Goal: Check status

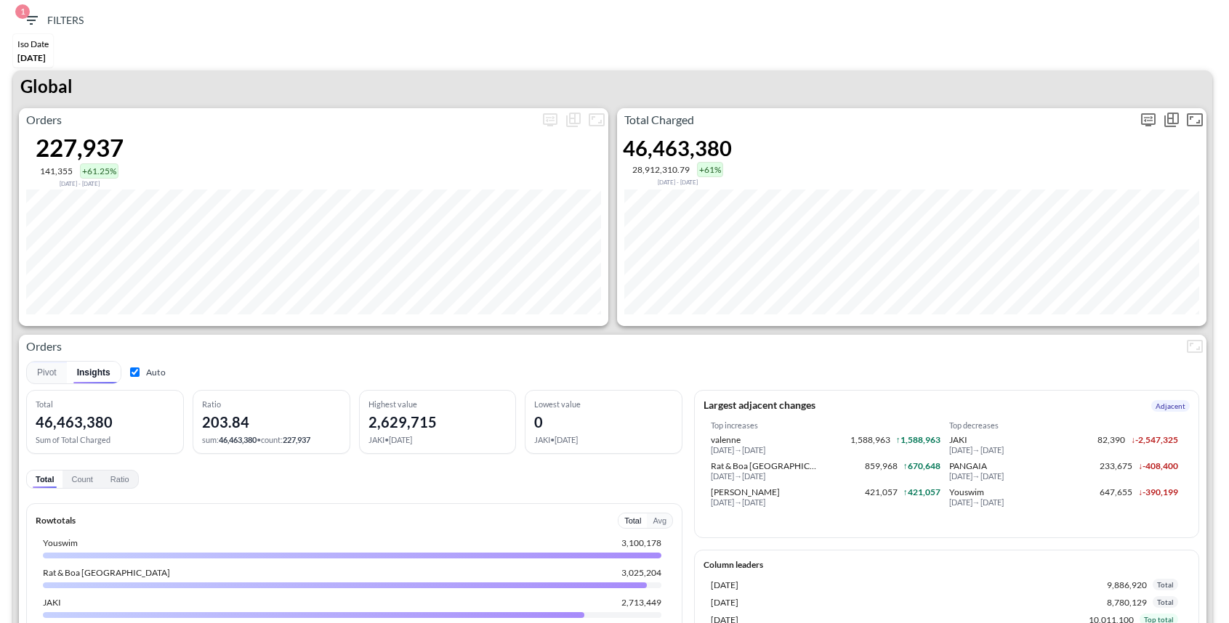
click at [1139, 126] on icon "more" at bounding box center [1147, 119] width 17 height 17
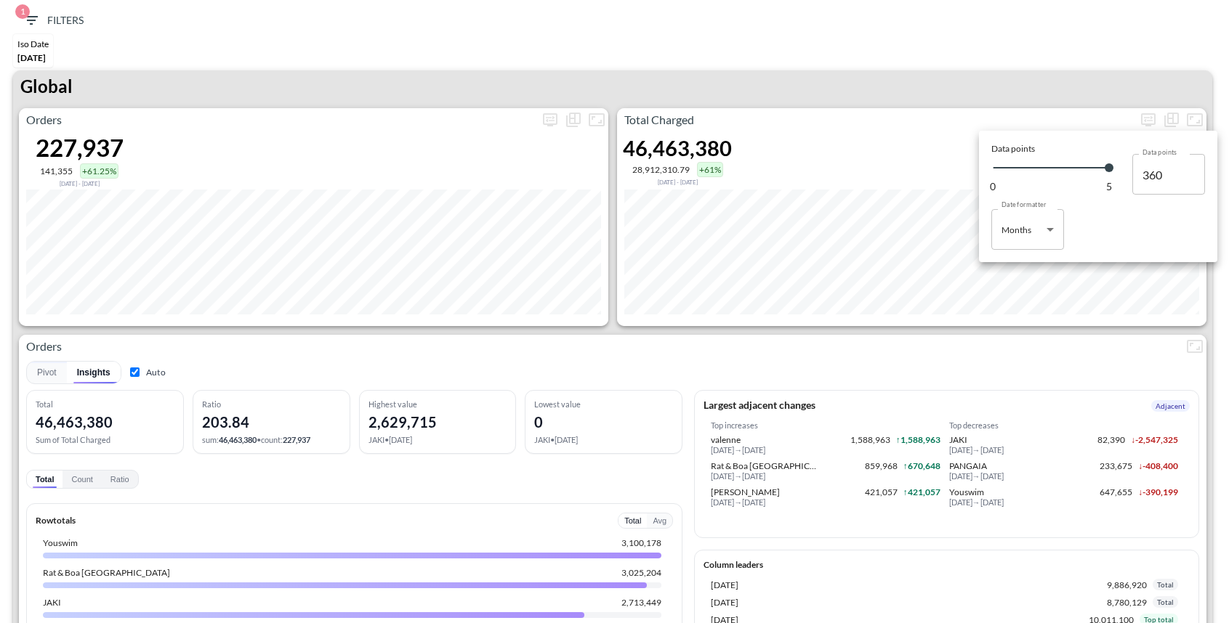
click at [1047, 227] on body "BI.P.EYE, Interactive Analytics Dashboards 1 Filters Iso Date [DATE] Global Ord…" at bounding box center [614, 311] width 1229 height 623
click at [1022, 262] on li "Days" at bounding box center [1027, 267] width 73 height 22
type input "Days"
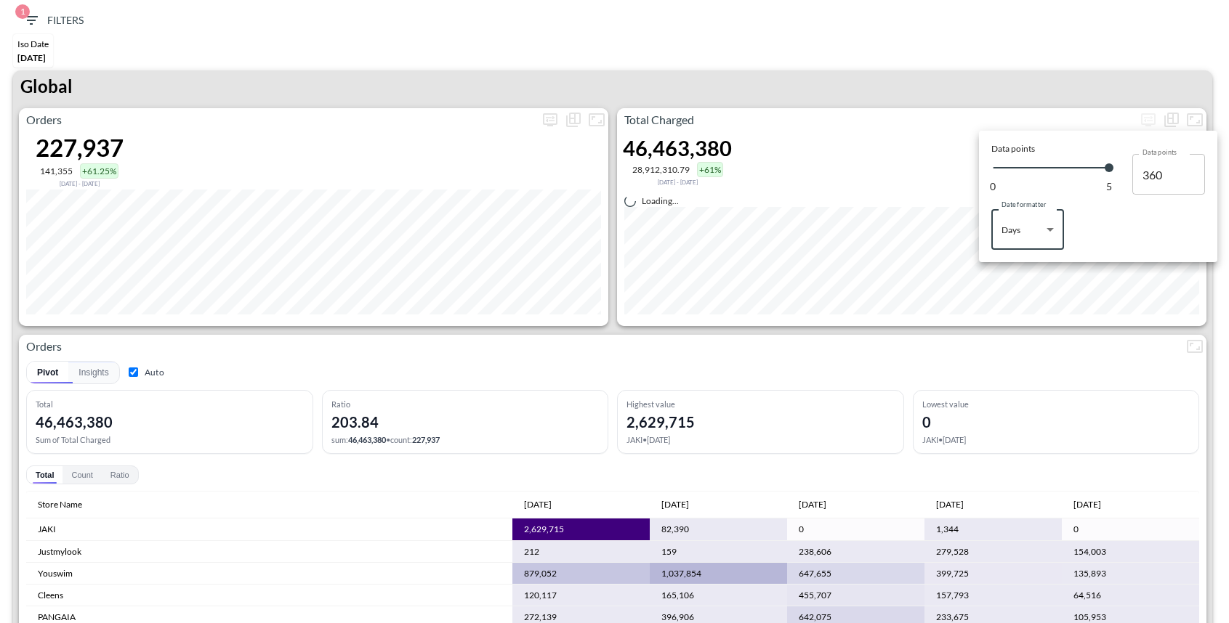
click at [944, 79] on div at bounding box center [614, 311] width 1229 height 623
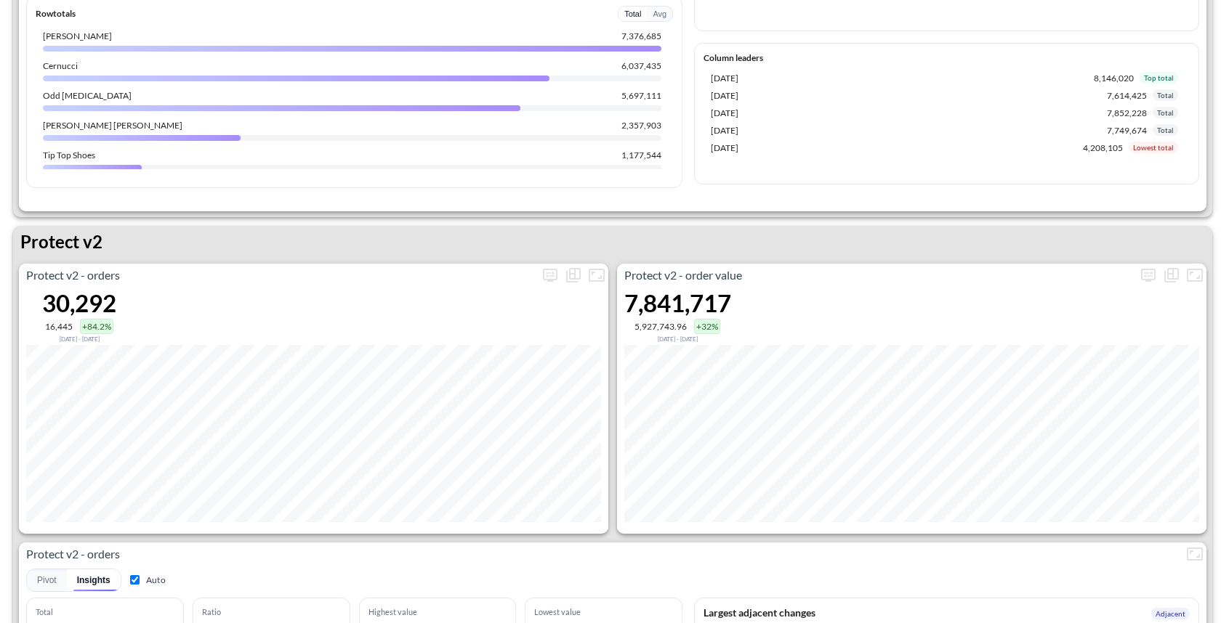
scroll to position [2569, 0]
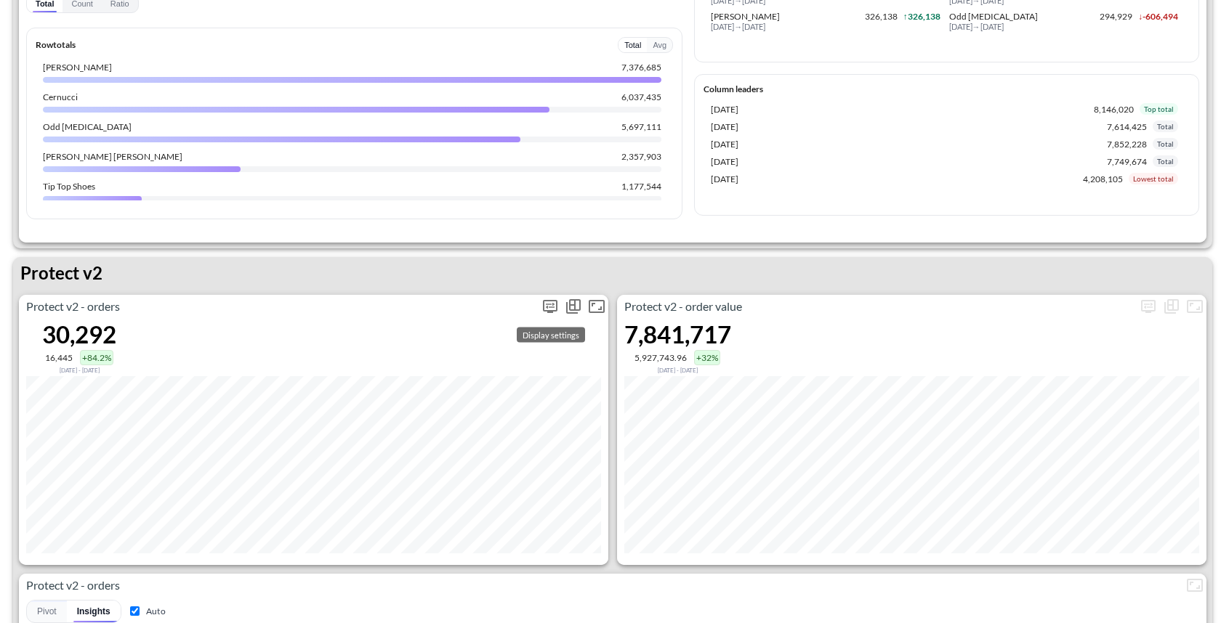
click at [550, 300] on icon "more" at bounding box center [549, 306] width 17 height 17
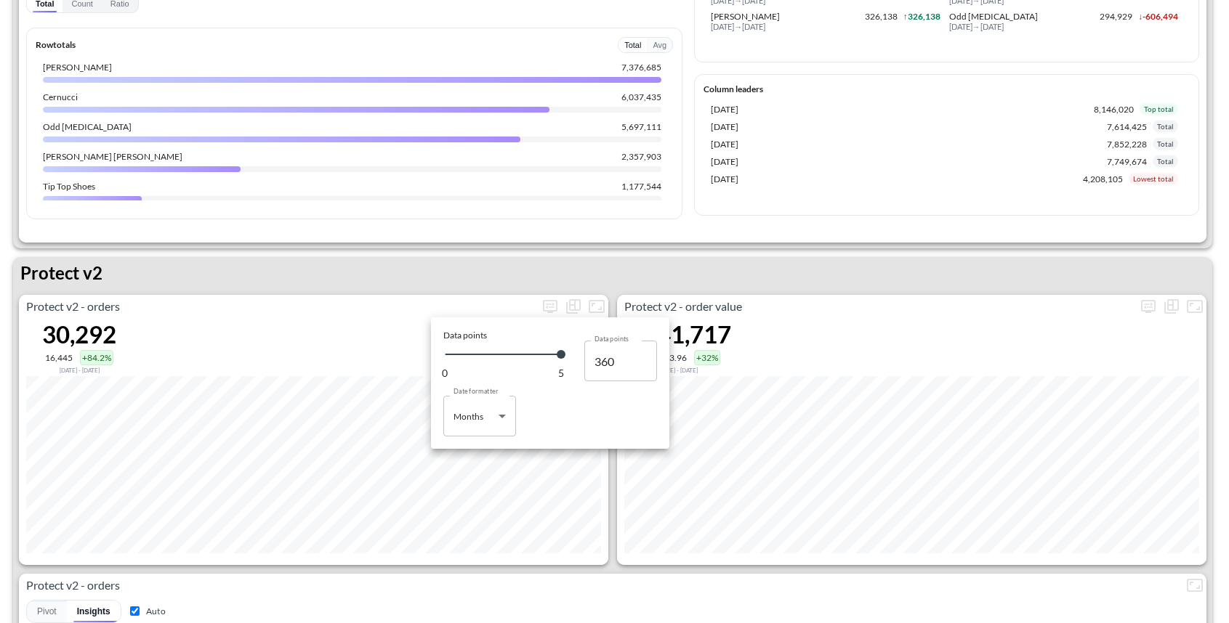
click at [489, 424] on body "BI.P.EYE, Interactive Analytics Dashboards 1 Filters Iso Date May 01, 2025 Glob…" at bounding box center [614, 311] width 1229 height 623
click at [469, 451] on div "Days" at bounding box center [464, 453] width 19 height 13
type input "Days"
type input "143"
click at [384, 275] on div at bounding box center [614, 311] width 1229 height 623
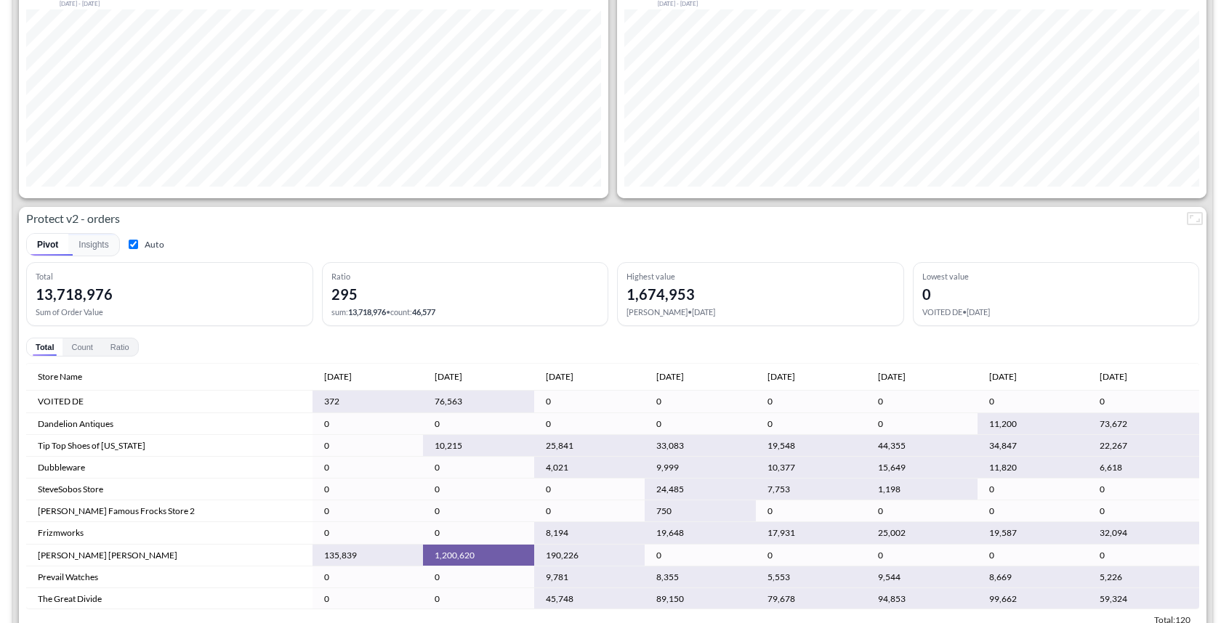
scroll to position [2962, 0]
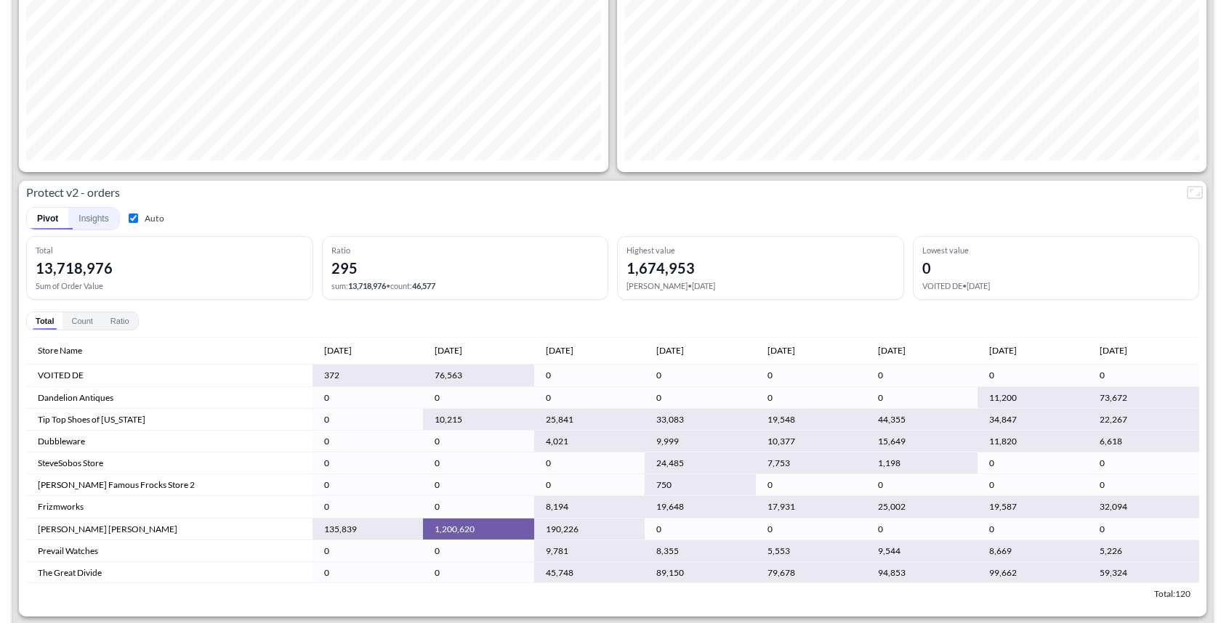
click at [84, 220] on button "Insights" at bounding box center [93, 219] width 50 height 22
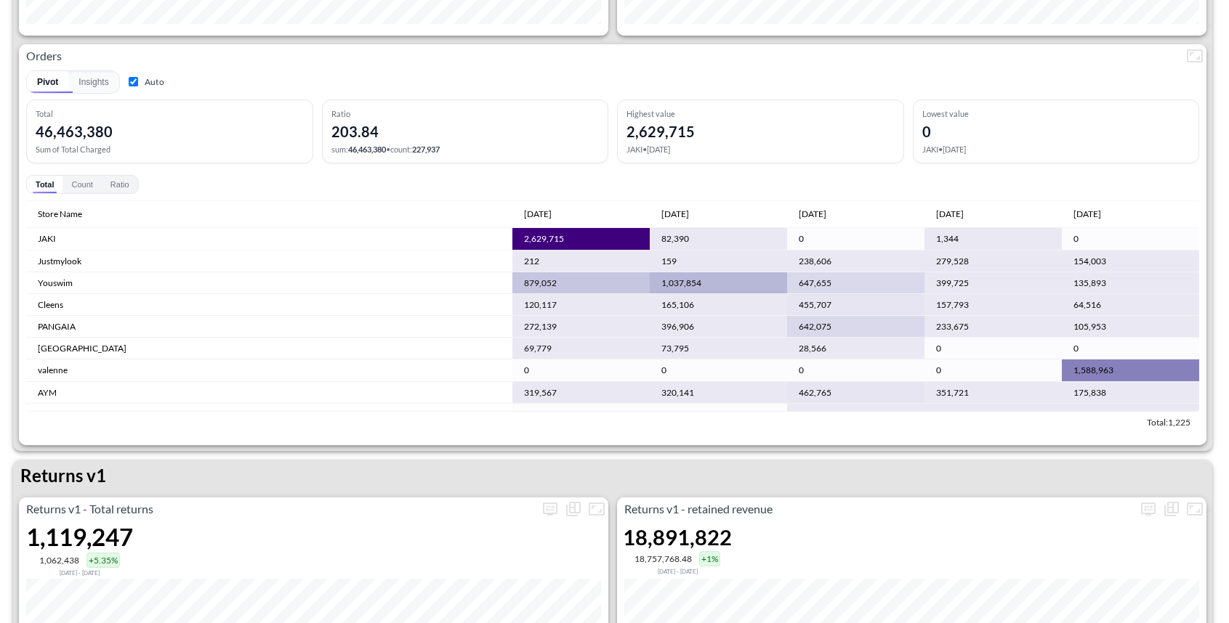
scroll to position [0, 0]
